Goal: Check status: Check status

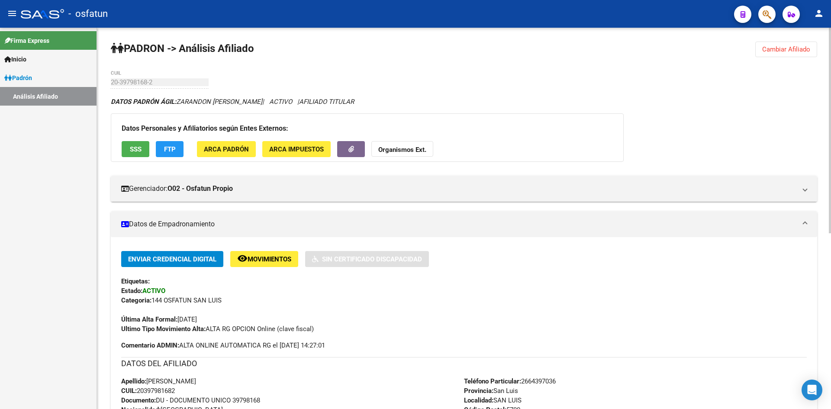
click at [785, 51] on span "Cambiar Afiliado" at bounding box center [786, 49] width 48 height 8
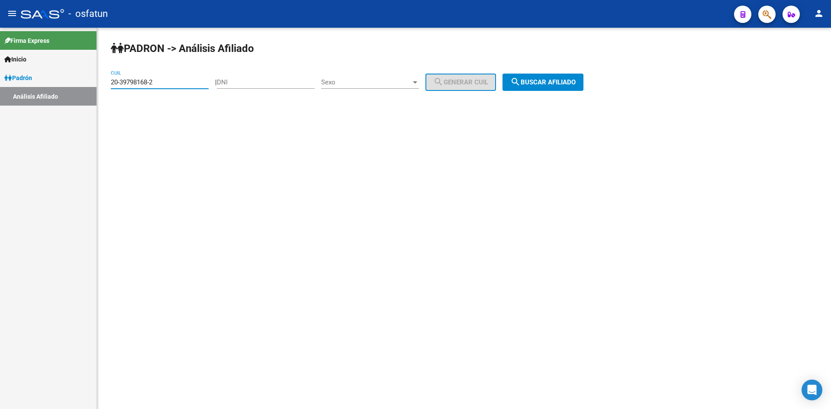
drag, startPoint x: 158, startPoint y: 80, endPoint x: 66, endPoint y: 82, distance: 91.3
click at [66, 82] on mat-sidenav-container "Firma Express Inicio Calendario SSS Instructivos Contacto OS Padrón Análisis Af…" at bounding box center [415, 218] width 831 height 381
paste input "23-21359256-4"
drag, startPoint x: 149, startPoint y: 80, endPoint x: 120, endPoint y: 85, distance: 29.5
click at [120, 85] on input "23-21359256-4" at bounding box center [160, 82] width 98 height 8
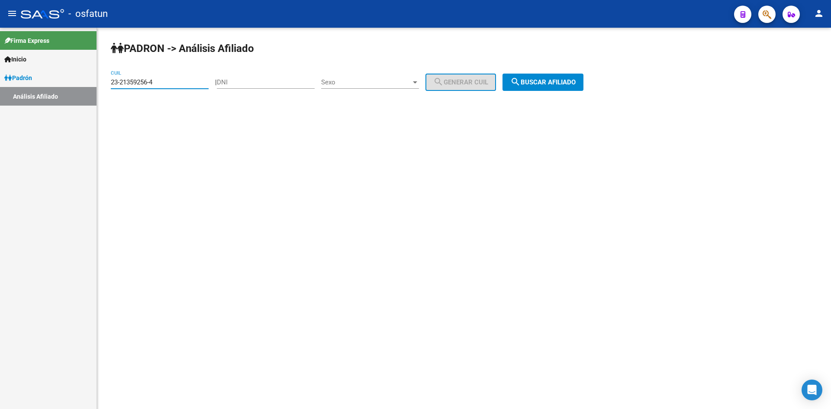
type input "23-21359256-4"
click at [261, 84] on input "DNI" at bounding box center [266, 82] width 98 height 8
paste input "21359256"
type input "21359256"
click at [399, 79] on span "Sexo" at bounding box center [366, 82] width 90 height 8
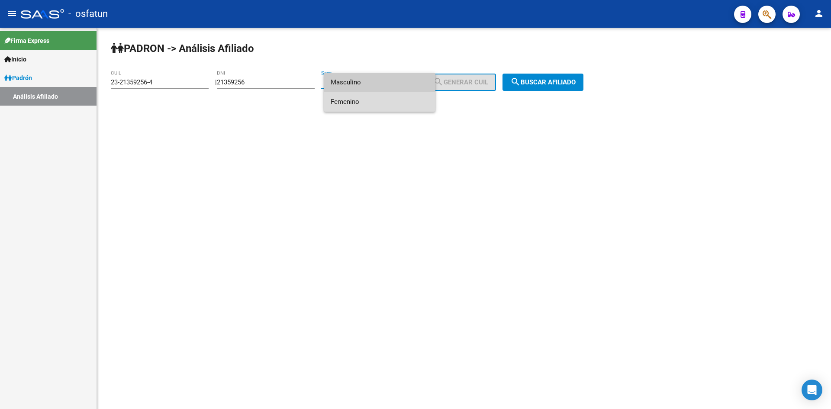
click at [361, 104] on span "Femenino" at bounding box center [380, 101] width 98 height 19
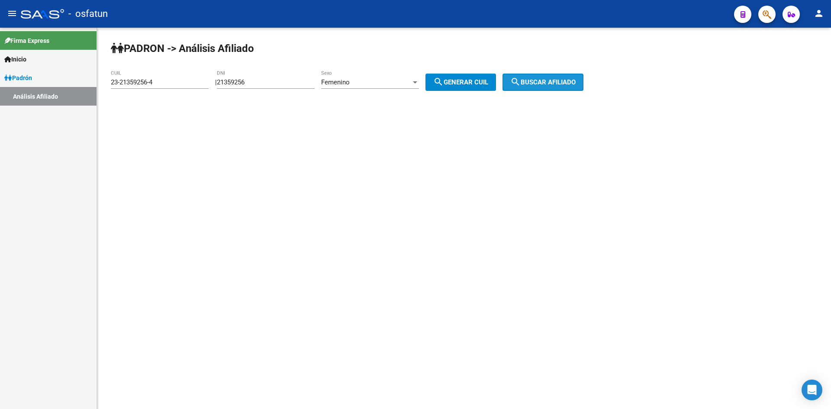
click at [550, 85] on span "search Buscar afiliado" at bounding box center [542, 82] width 65 height 8
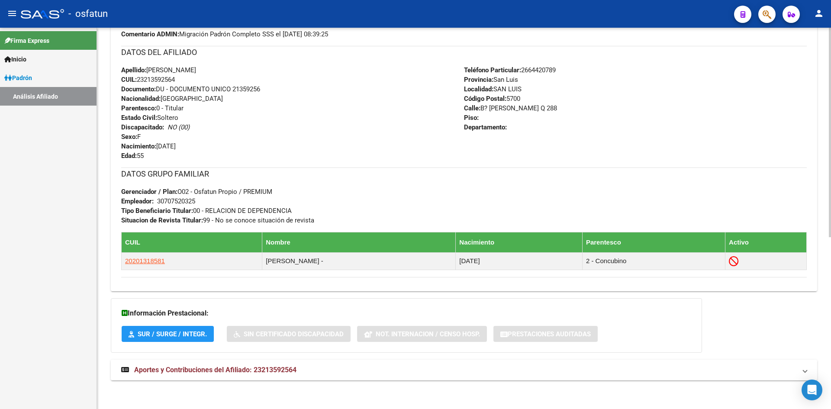
scroll to position [313, 0]
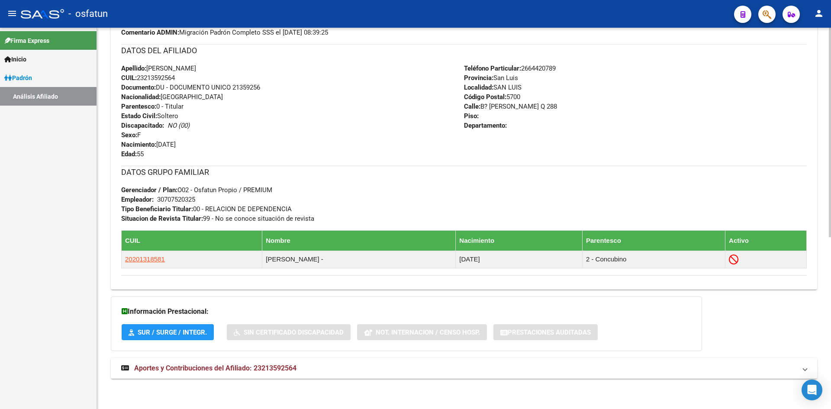
click at [274, 367] on span "Aportes y Contribuciones del Afiliado: 23213592564" at bounding box center [215, 368] width 162 height 8
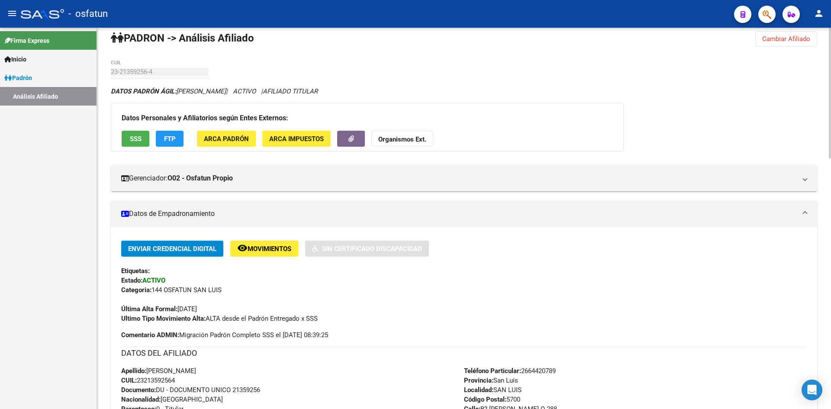
scroll to position [0, 0]
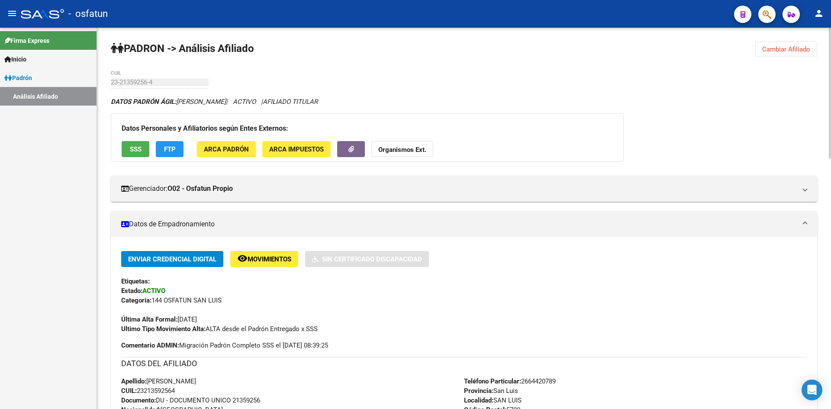
click at [801, 48] on span "Cambiar Afiliado" at bounding box center [786, 49] width 48 height 8
